Goal: Information Seeking & Learning: Learn about a topic

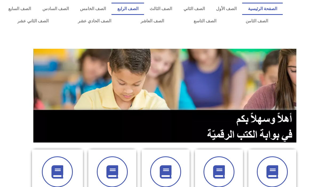
click at [141, 9] on link "الصف الرابع" at bounding box center [127, 9] width 32 height 12
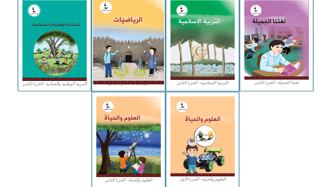
scroll to position [290, 0]
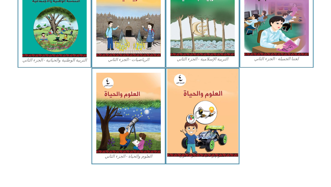
click at [189, 95] on img at bounding box center [202, 113] width 71 height 88
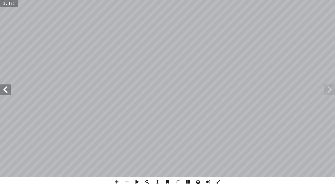
click at [5, 92] on span at bounding box center [5, 90] width 11 height 11
click at [6, 92] on span at bounding box center [5, 90] width 11 height 11
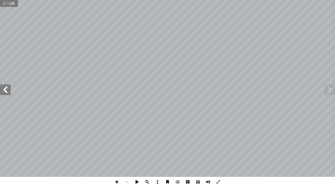
click at [6, 93] on span at bounding box center [5, 90] width 11 height 11
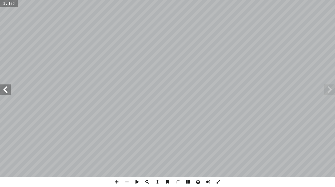
click at [6, 93] on span at bounding box center [5, 90] width 11 height 11
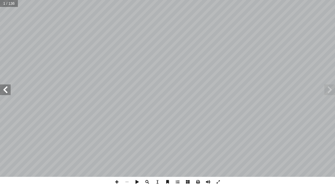
click at [6, 93] on span at bounding box center [5, 90] width 11 height 11
click at [7, 93] on span at bounding box center [5, 90] width 11 height 11
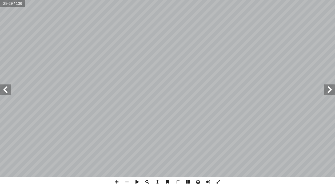
click at [7, 93] on span at bounding box center [5, 90] width 11 height 11
click at [3, 93] on span at bounding box center [5, 90] width 11 height 11
